Goal: Transaction & Acquisition: Purchase product/service

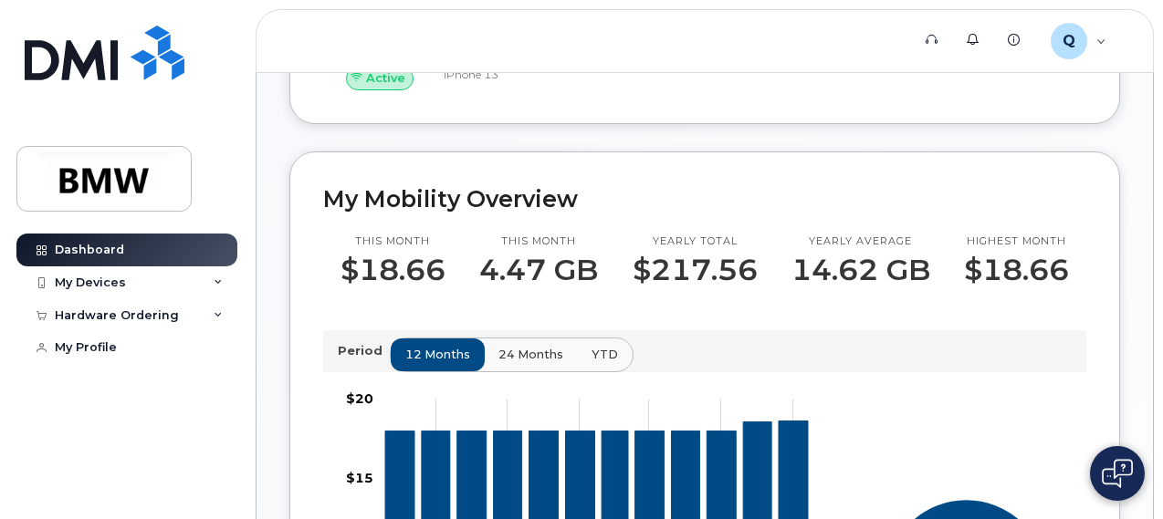
scroll to position [456, 0]
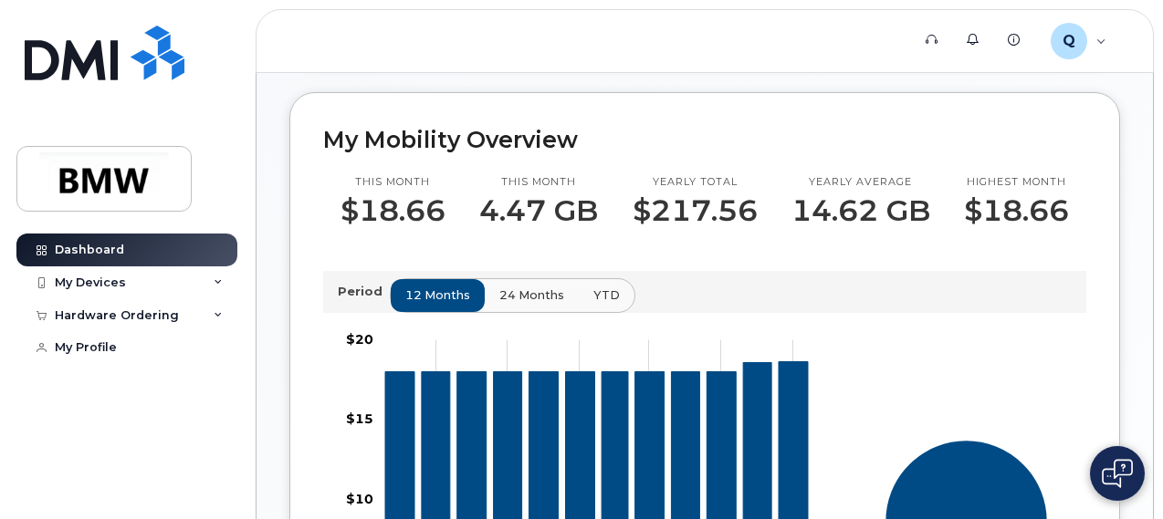
click at [508, 304] on span "24 months" at bounding box center [531, 295] width 65 height 17
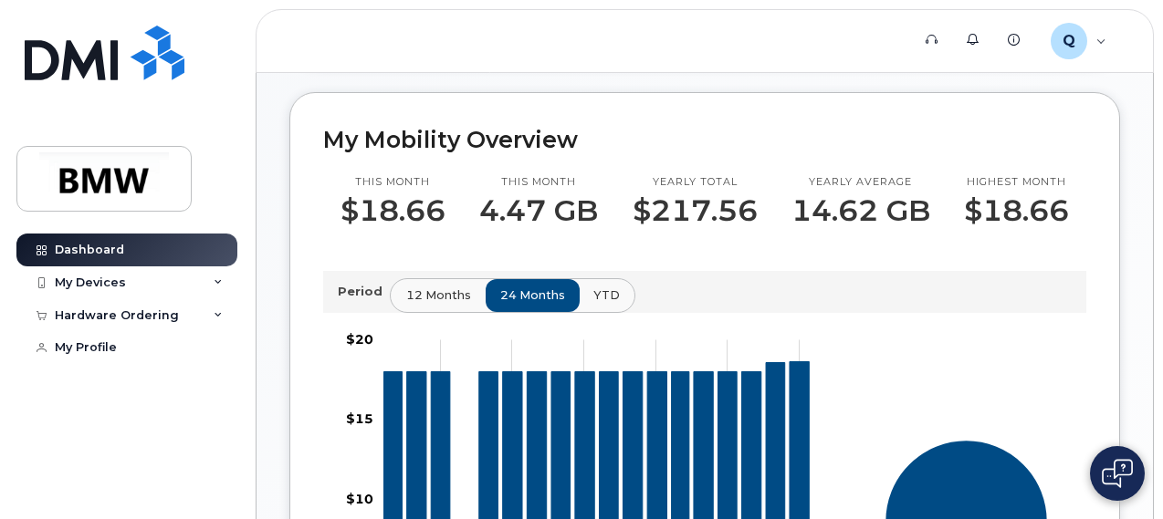
click at [433, 304] on span "12 months" at bounding box center [438, 295] width 65 height 17
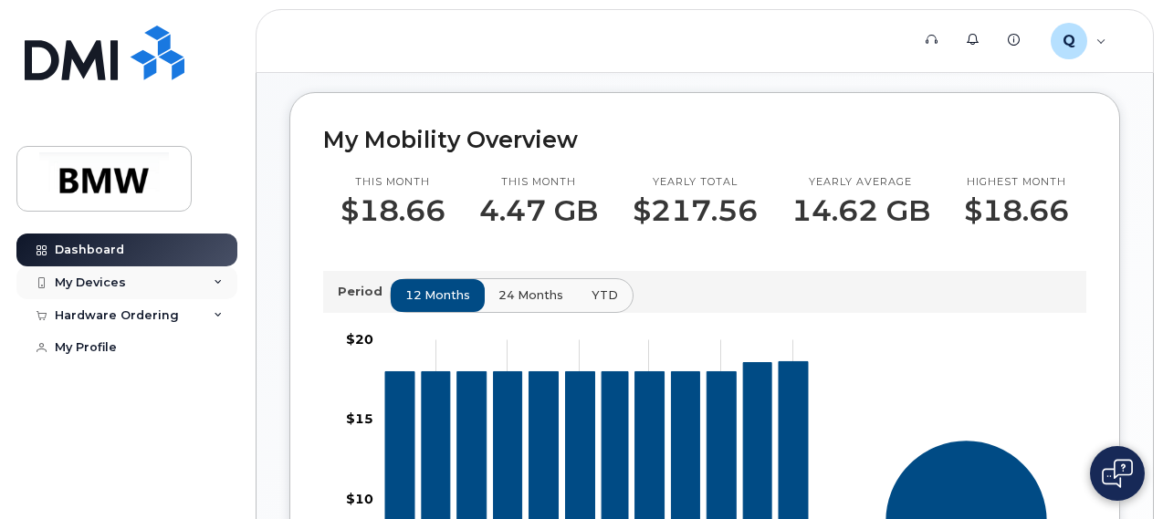
click at [147, 280] on div "My Devices" at bounding box center [126, 283] width 221 height 33
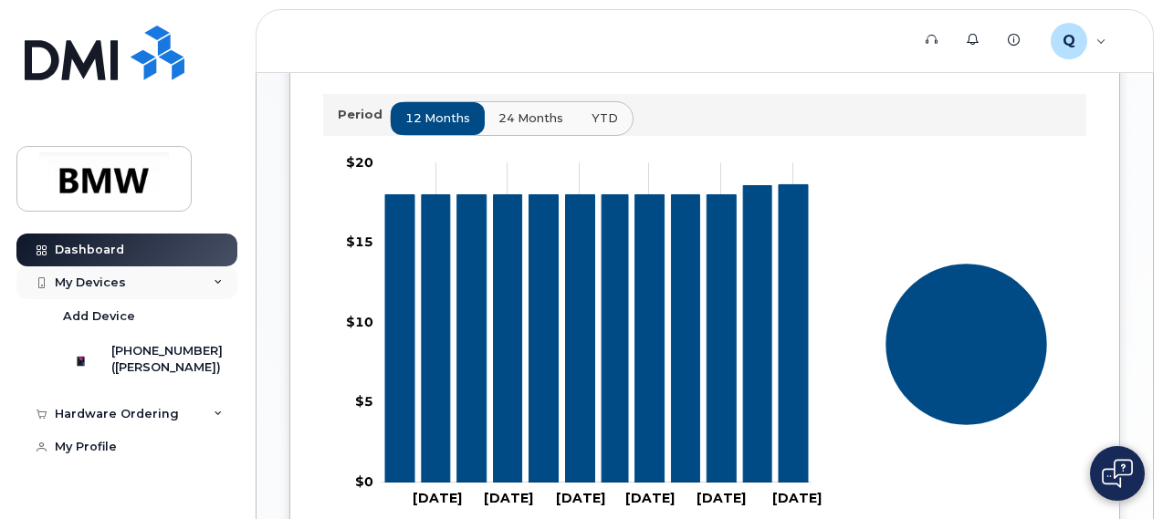
scroll to position [639, 0]
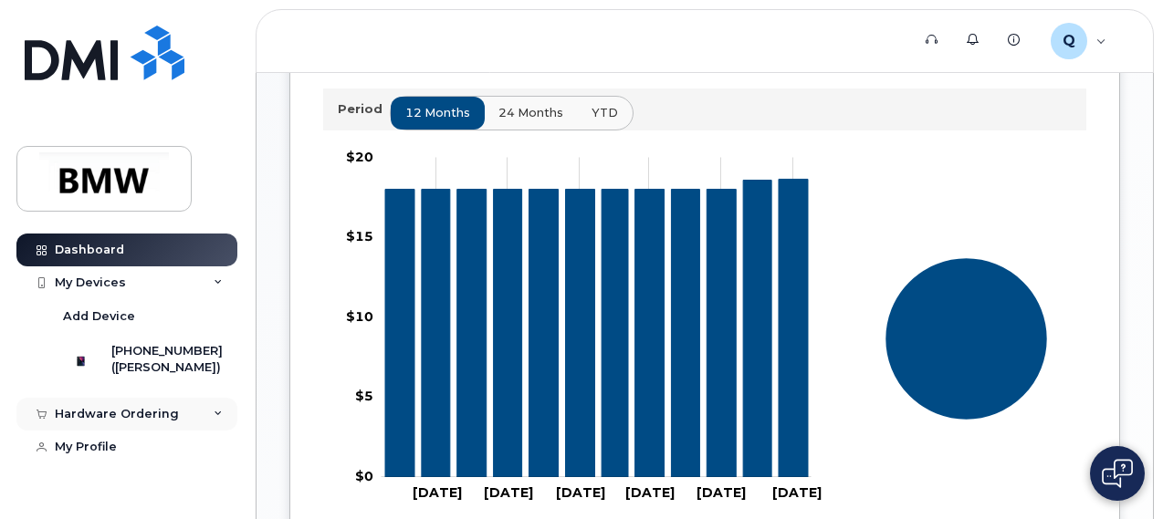
click at [186, 428] on div "Hardware Ordering" at bounding box center [126, 414] width 221 height 33
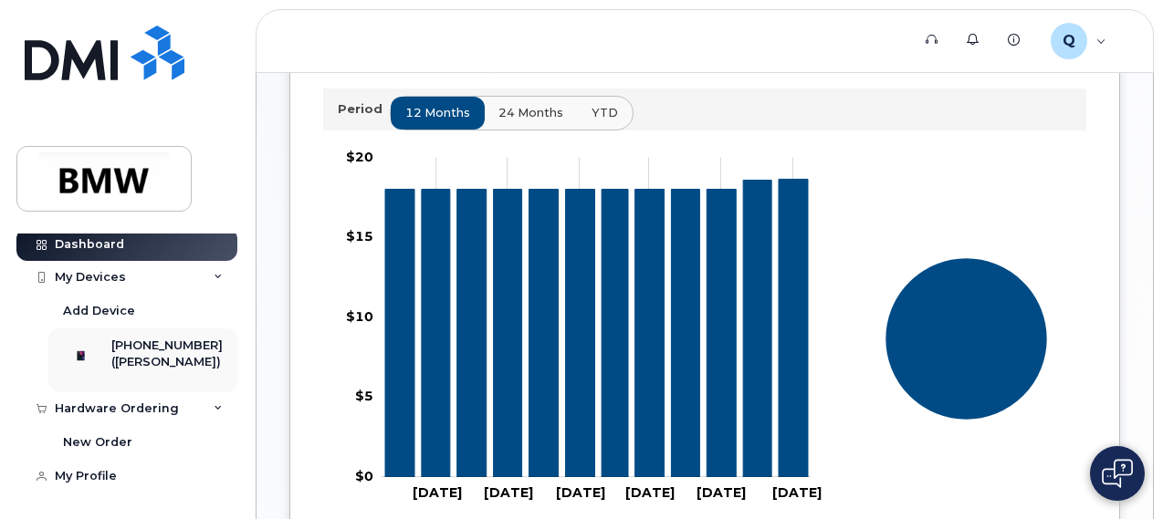
scroll to position [20, 0]
click at [105, 441] on div "New Order" at bounding box center [97, 443] width 69 height 16
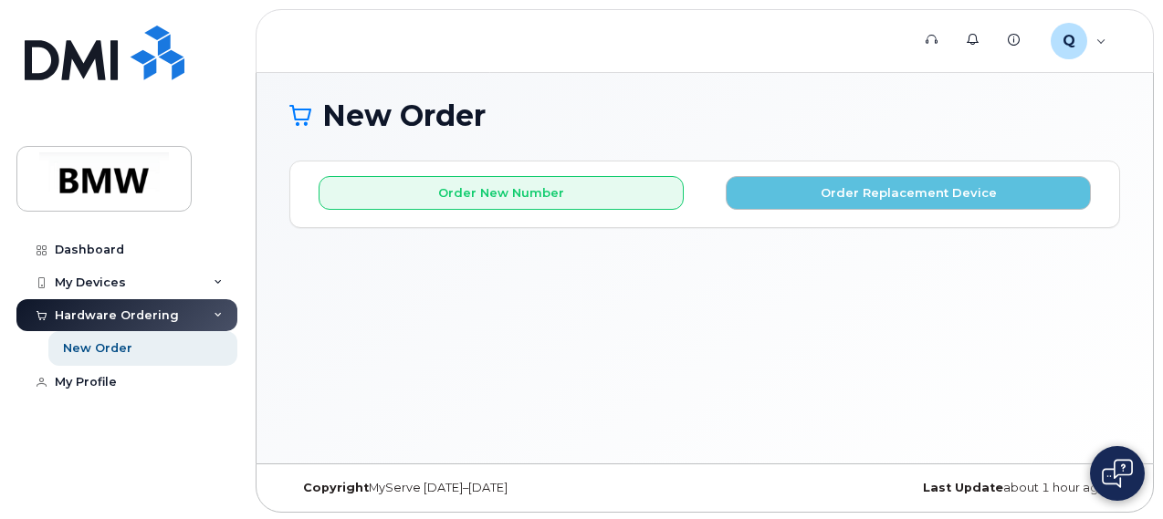
scroll to position [8, 0]
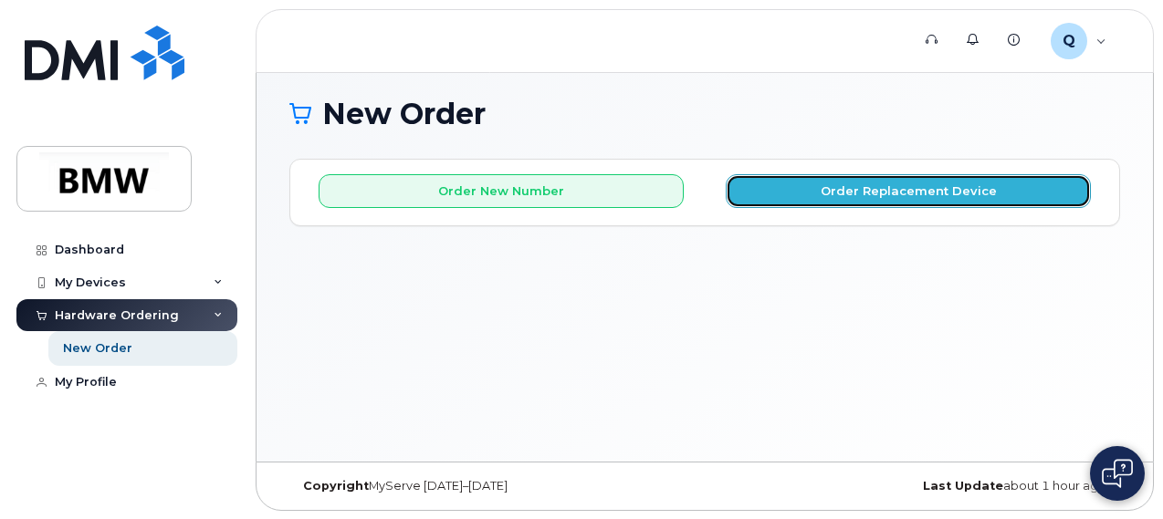
click at [915, 192] on button "Order Replacement Device" at bounding box center [908, 191] width 365 height 34
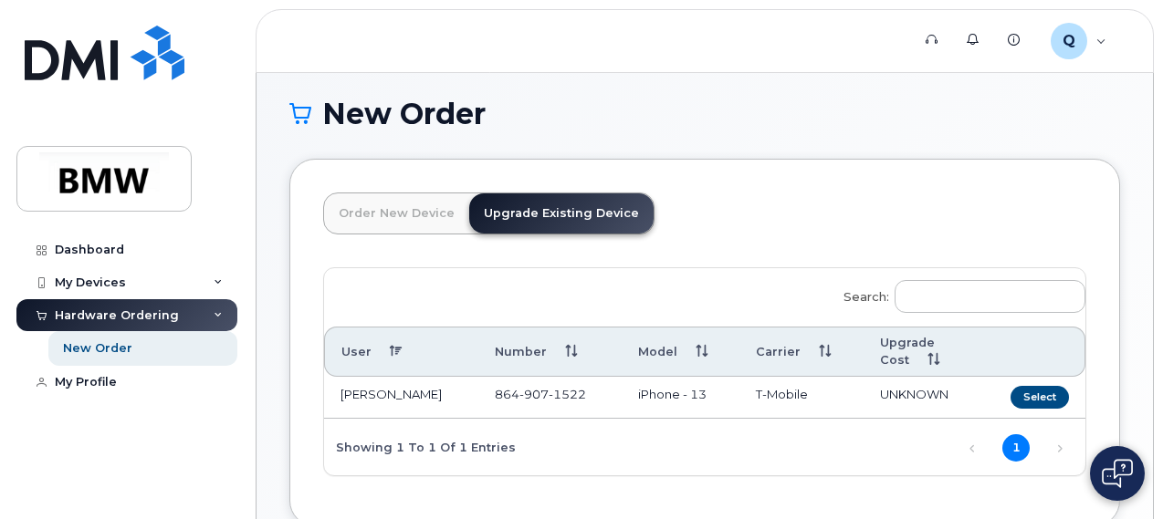
click at [568, 214] on link "Upgrade Existing Device" at bounding box center [561, 214] width 184 height 40
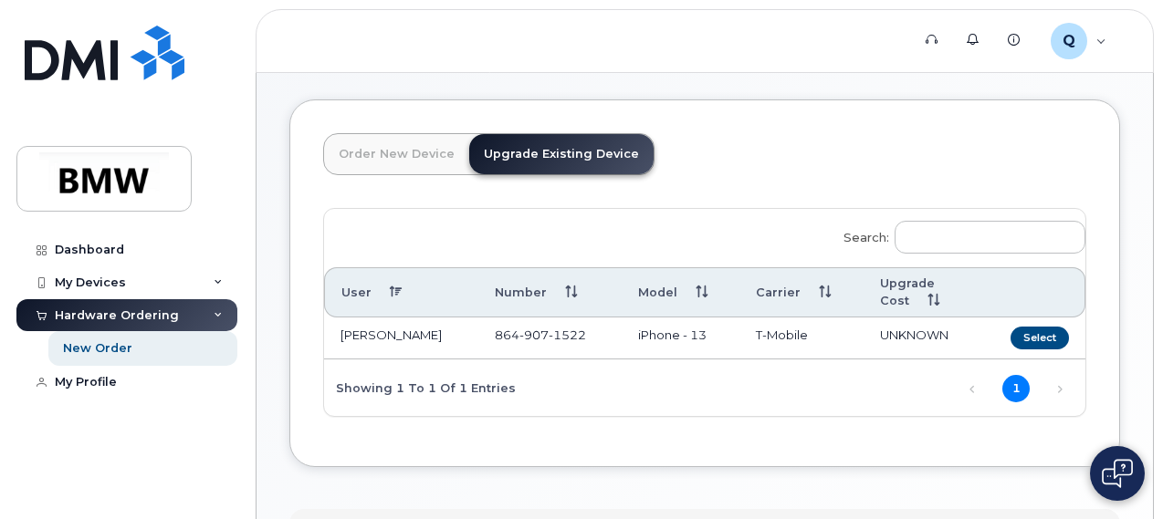
scroll to position [91, 0]
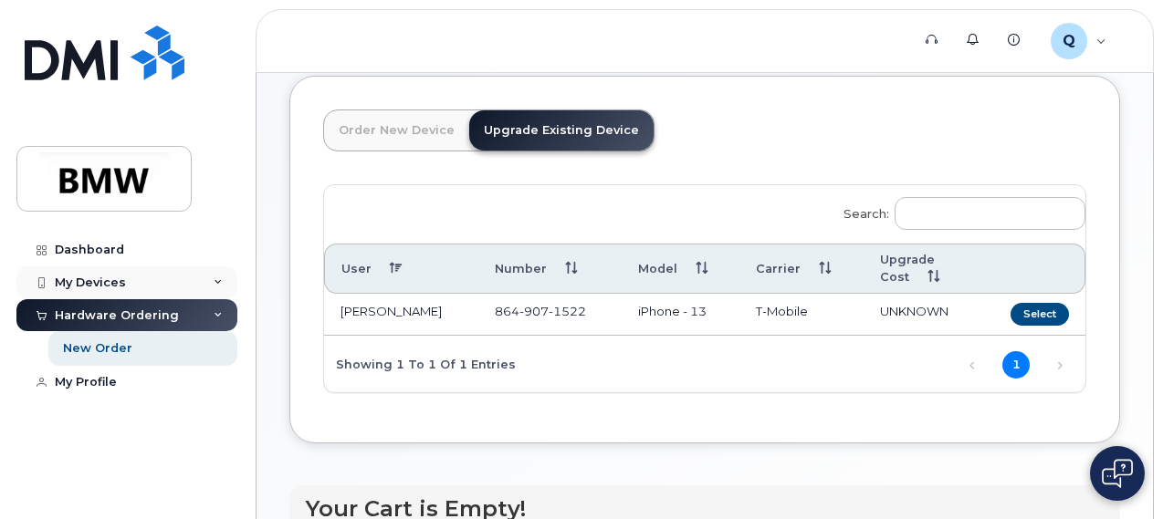
click at [216, 278] on icon at bounding box center [218, 282] width 9 height 9
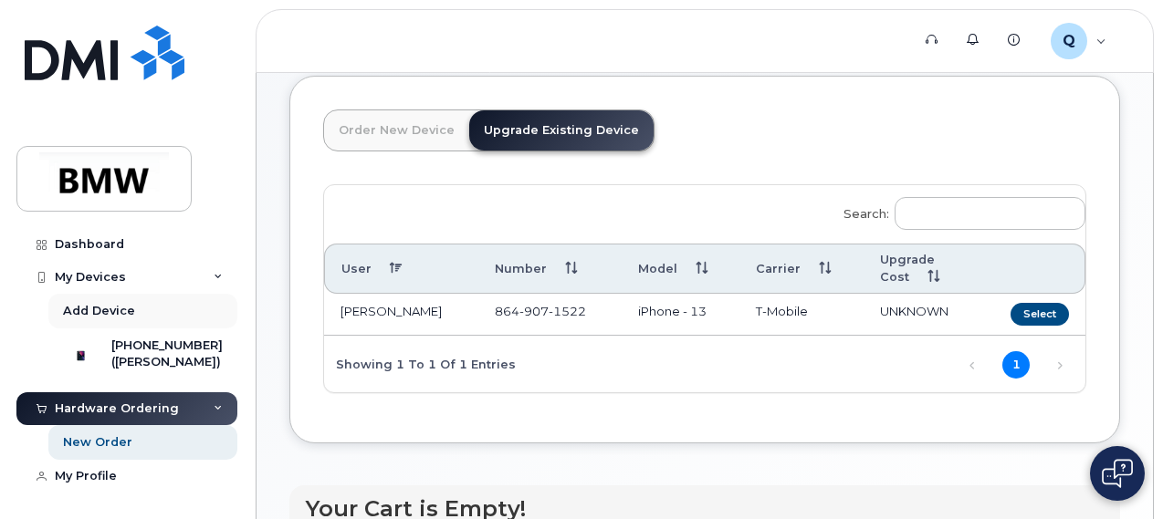
scroll to position [20, 0]
click at [152, 354] on div "([PERSON_NAME])" at bounding box center [166, 362] width 111 height 16
